Goal: Task Accomplishment & Management: Manage account settings

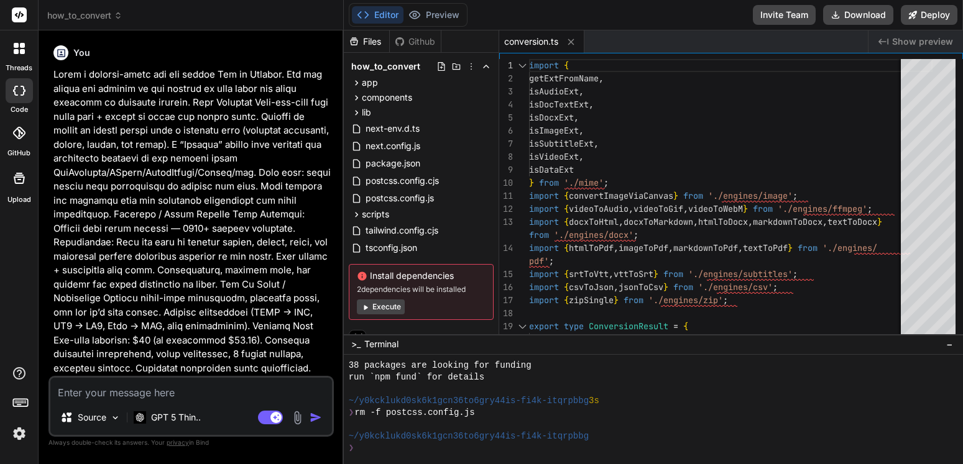
scroll to position [626, 0]
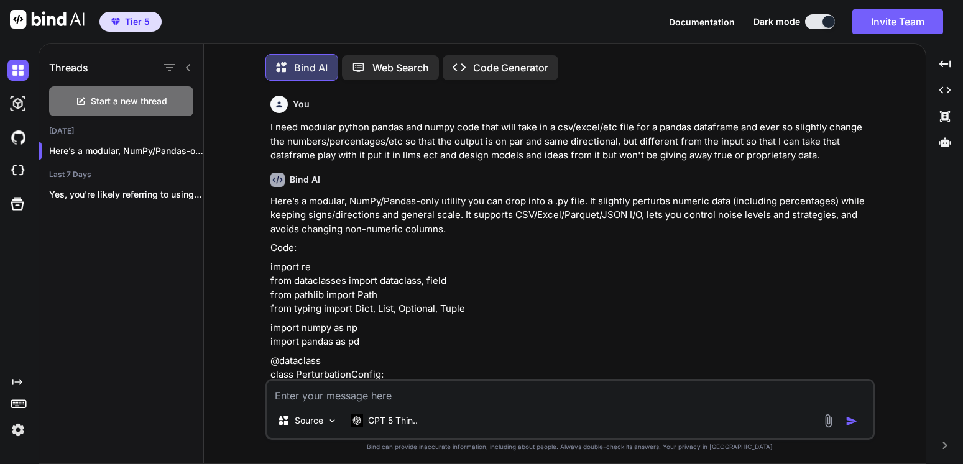
scroll to position [14, 0]
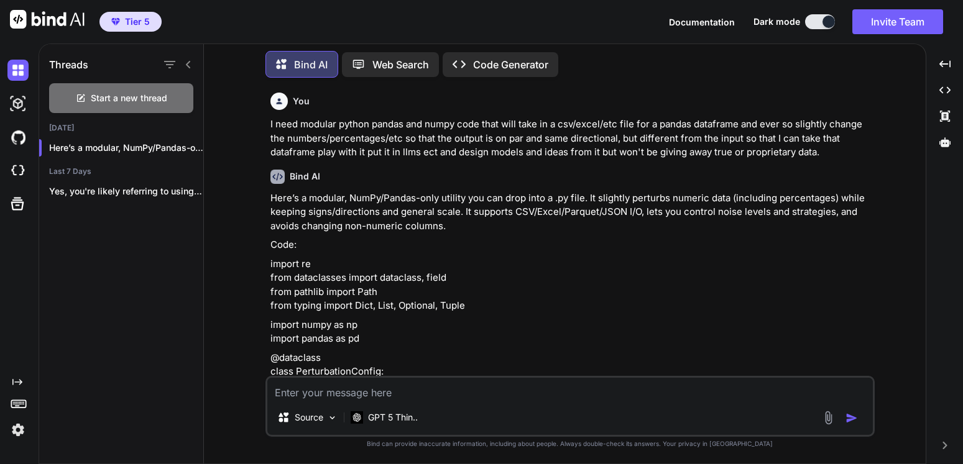
click at [144, 27] on span "Tier 5" at bounding box center [137, 22] width 25 height 12
click at [14, 431] on img at bounding box center [17, 430] width 21 height 21
click at [14, 432] on img at bounding box center [17, 430] width 21 height 21
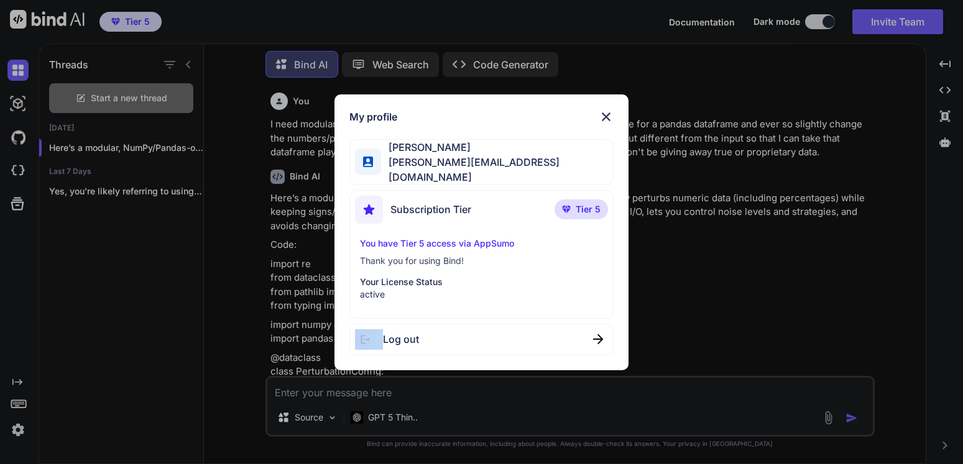
click at [14, 433] on div "My profile [PERSON_NAME] [PERSON_NAME][EMAIL_ADDRESS][DOMAIN_NAME] Subscription…" at bounding box center [481, 232] width 963 height 464
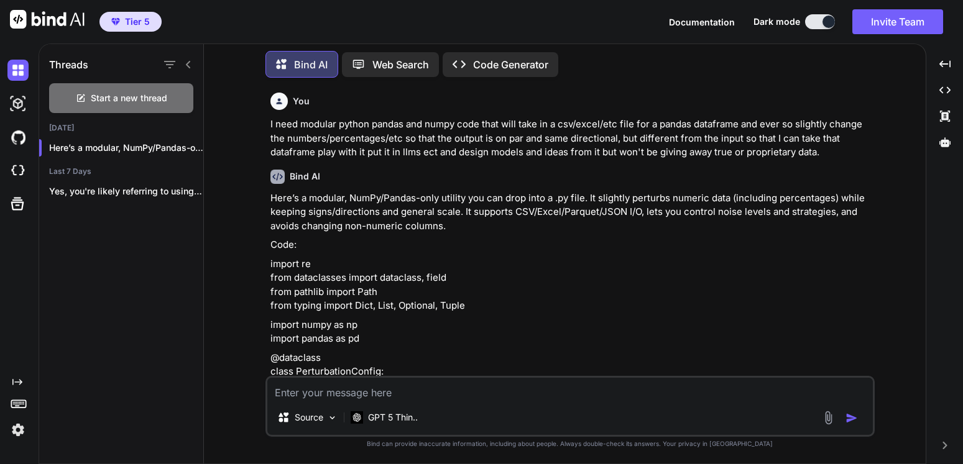
click at [14, 432] on img at bounding box center [17, 430] width 21 height 21
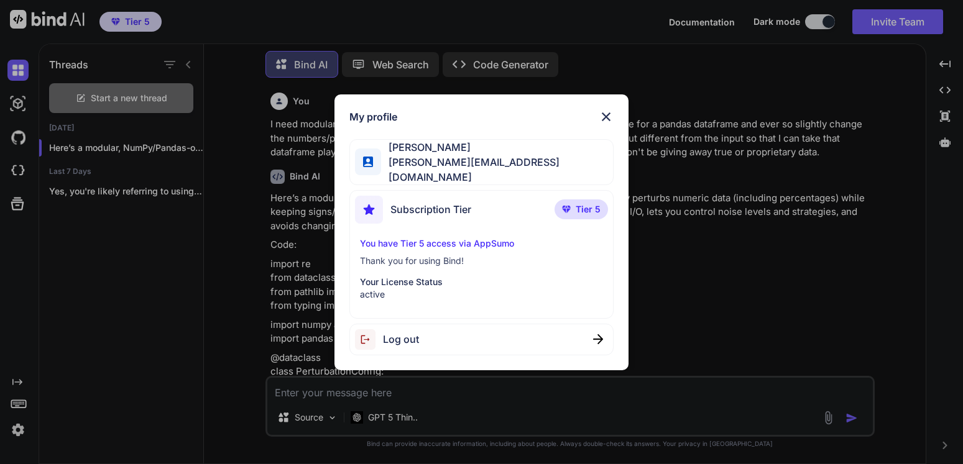
click at [387, 336] on span "Log out" at bounding box center [401, 339] width 36 height 15
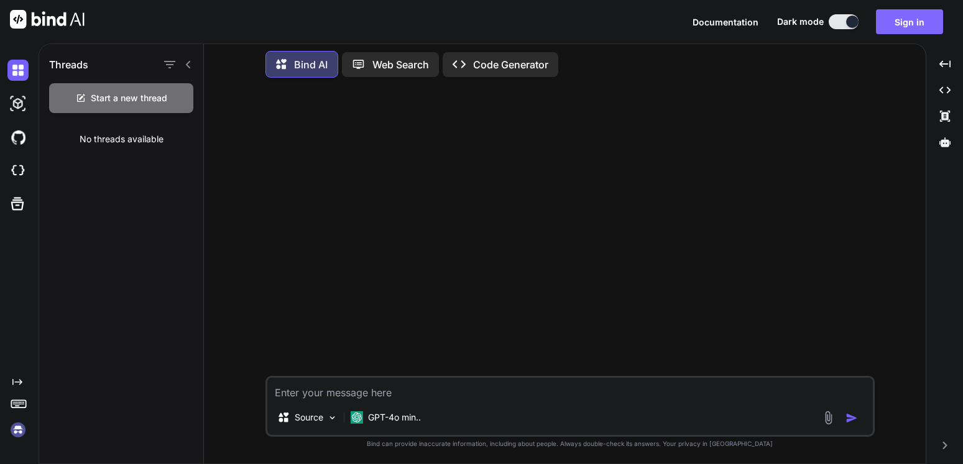
click at [914, 15] on button "Sign in" at bounding box center [909, 21] width 67 height 25
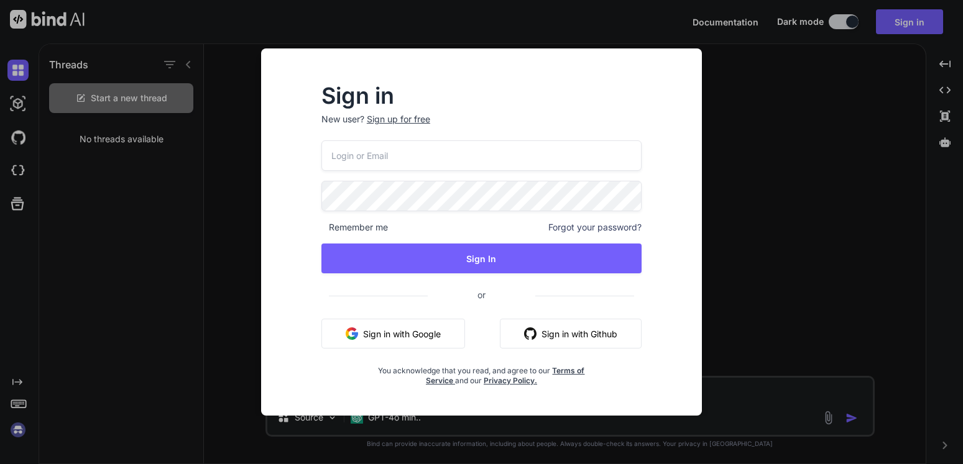
click at [427, 162] on input "email" at bounding box center [481, 155] width 320 height 30
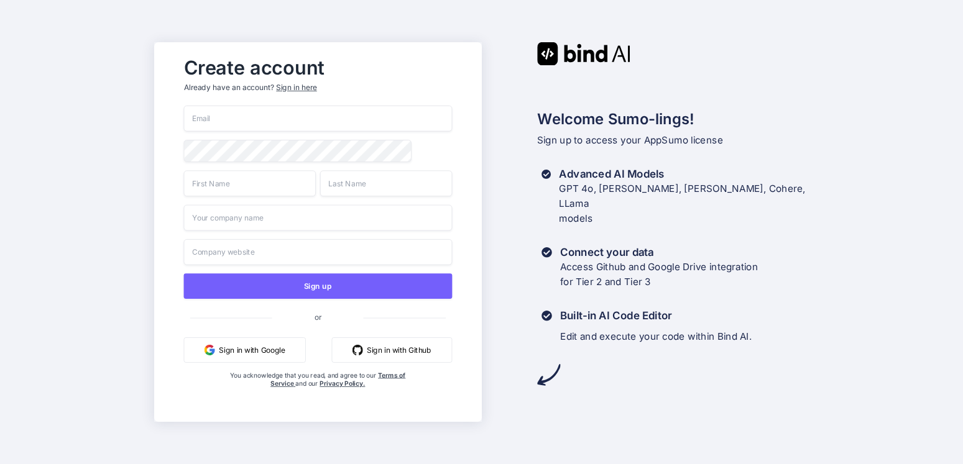
click at [250, 355] on button "Sign in with Google" at bounding box center [244, 349] width 122 height 25
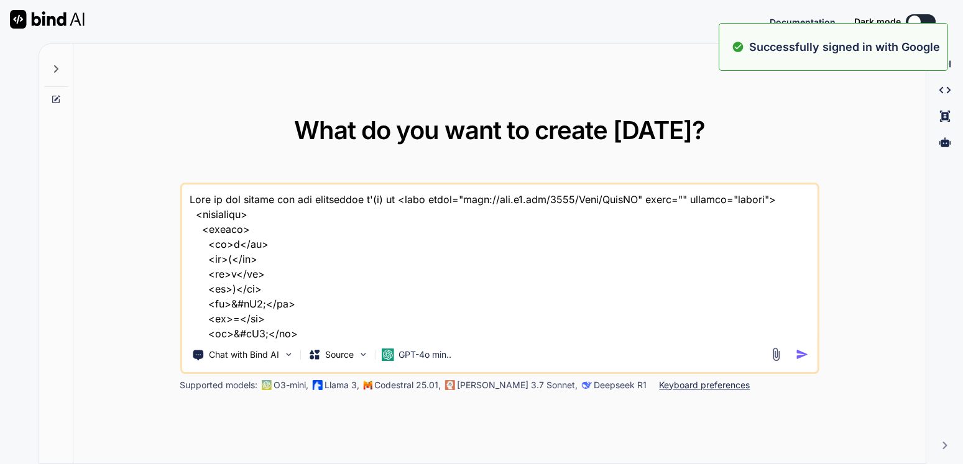
scroll to position [1761, 0]
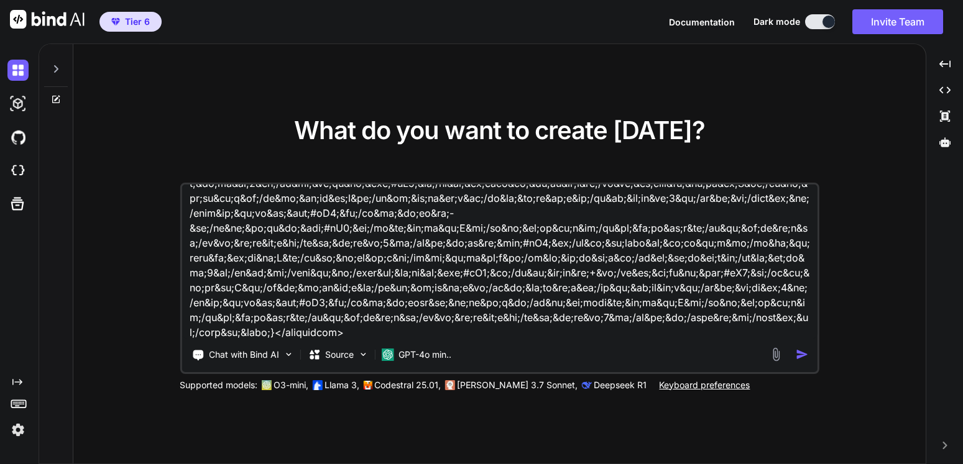
type textarea "x"
click at [897, 26] on button "Invite Team" at bounding box center [897, 21] width 91 height 25
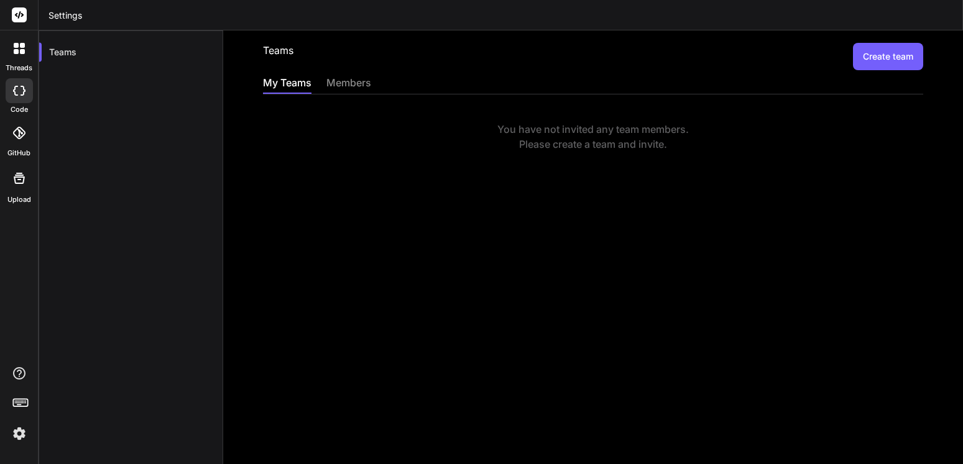
click at [357, 86] on div "members" at bounding box center [348, 83] width 45 height 17
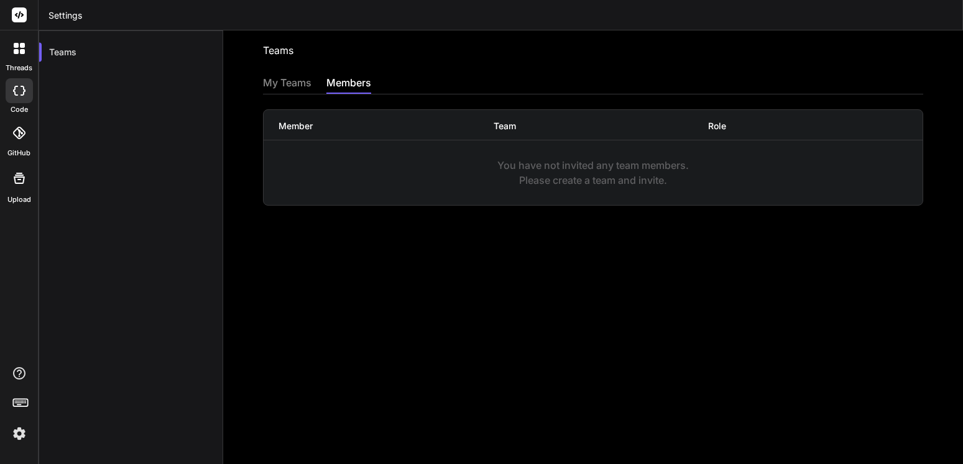
click at [303, 95] on div "Member Team Role You have not invited any team members. Please create a team an…" at bounding box center [593, 149] width 660 height 111
click at [19, 436] on img at bounding box center [19, 433] width 21 height 21
click at [22, 431] on img at bounding box center [19, 433] width 21 height 21
click at [17, 437] on img at bounding box center [19, 433] width 21 height 21
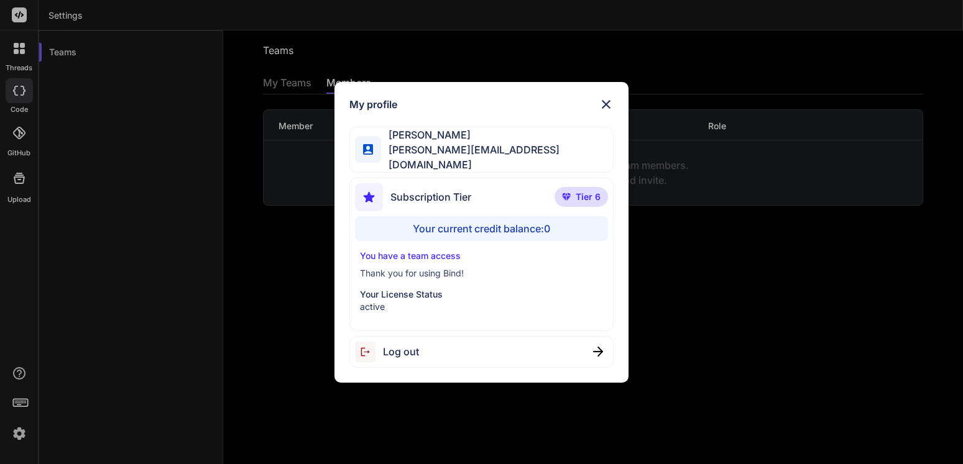
click at [449, 255] on p "You have a team access" at bounding box center [481, 256] width 243 height 12
click at [600, 106] on img at bounding box center [606, 104] width 15 height 15
